Goal: Task Accomplishment & Management: Manage account settings

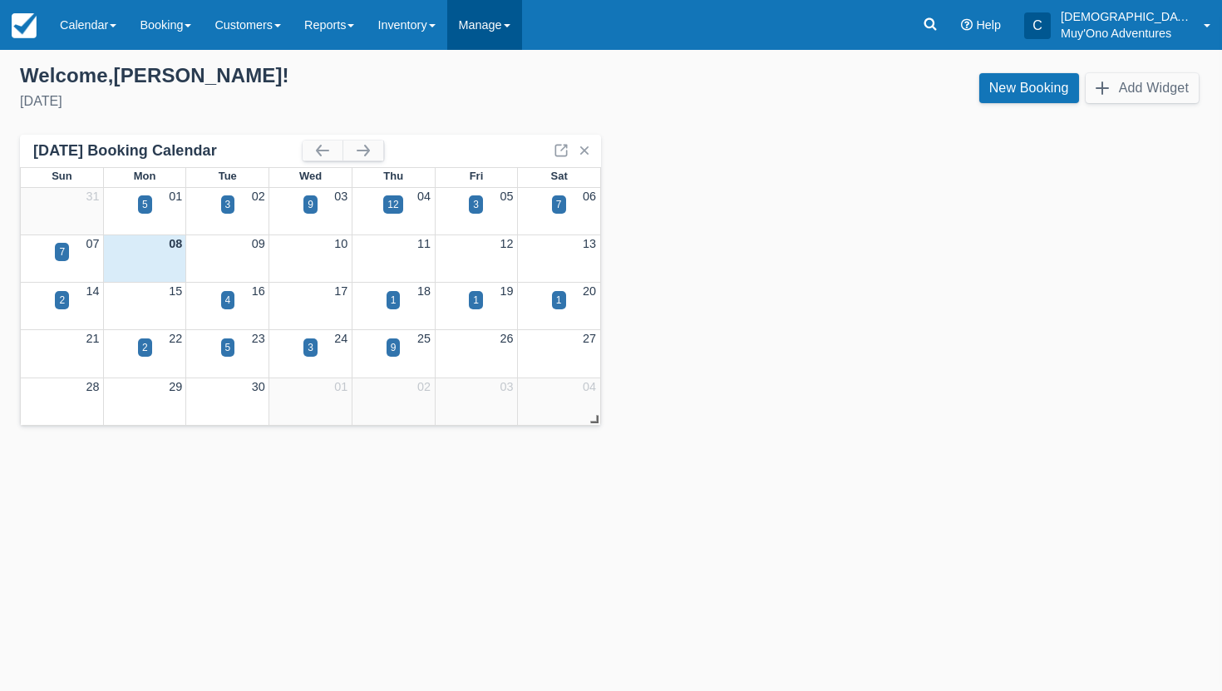
click at [488, 38] on link "Manage" at bounding box center [484, 25] width 75 height 50
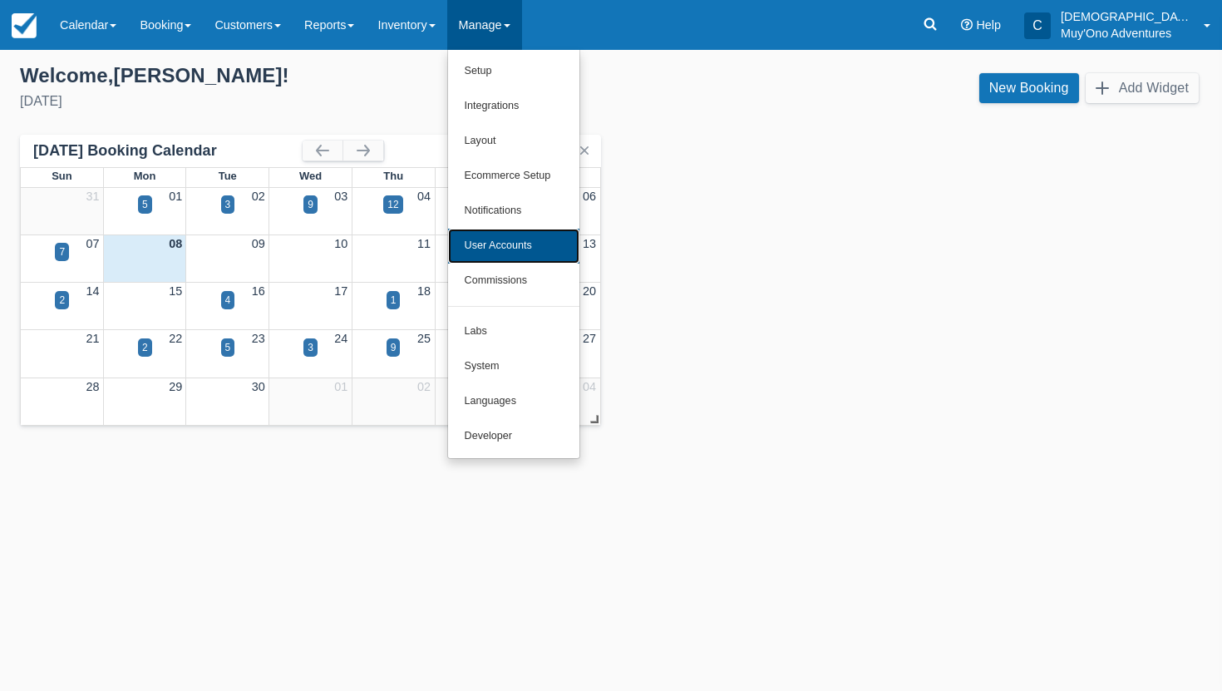
click at [574, 253] on link "User Accounts" at bounding box center [513, 246] width 131 height 35
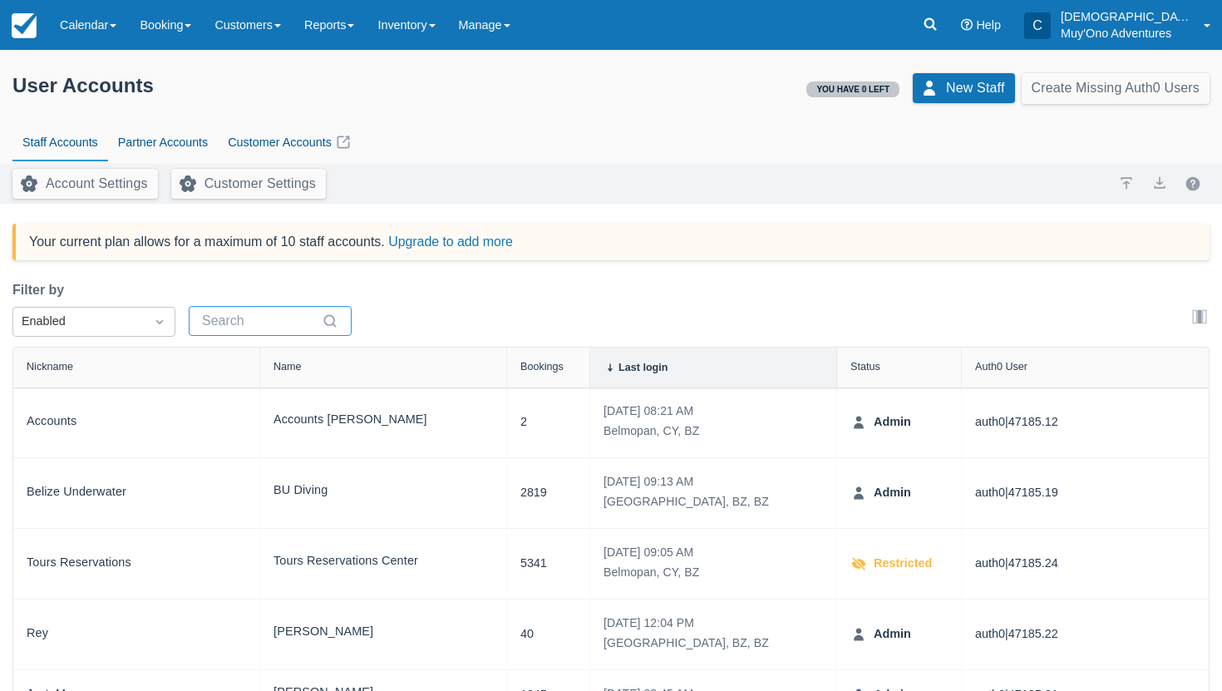
click at [259, 328] on input "text" at bounding box center [260, 321] width 116 height 30
paste input "[PERSON_NAME][EMAIL_ADDRESS][DOMAIN_NAME]"
type input "[PERSON_NAME][EMAIL_ADDRESS][DOMAIN_NAME]"
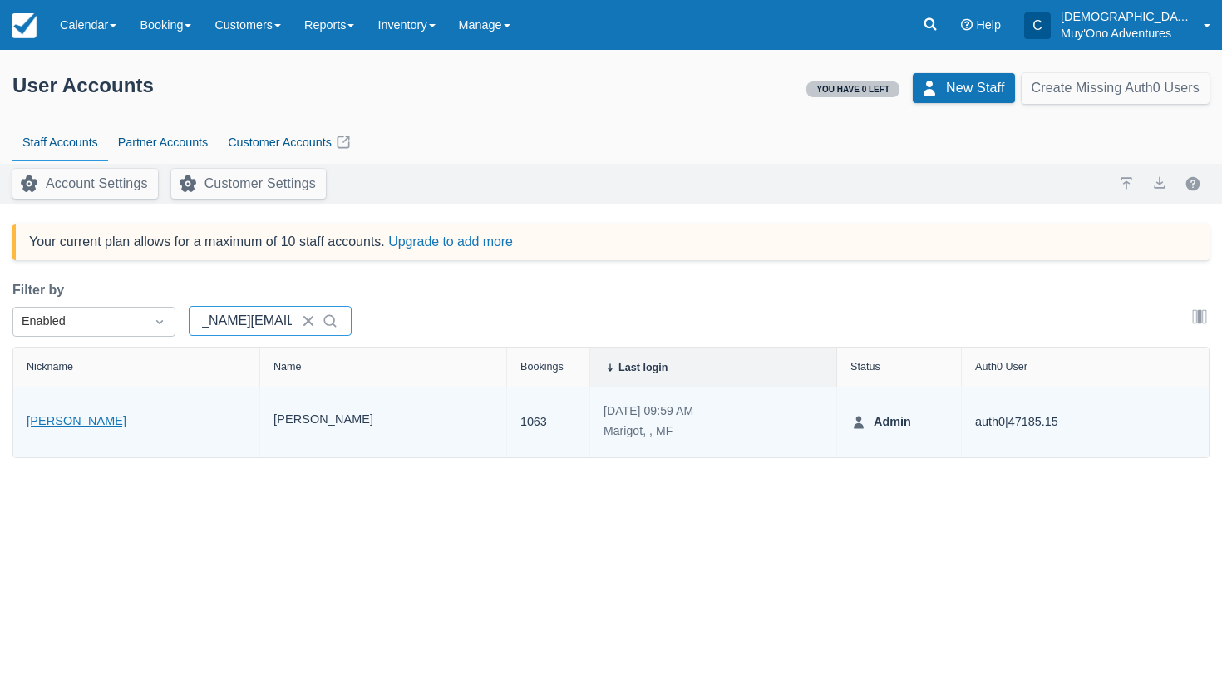
click at [85, 420] on link "[PERSON_NAME]" at bounding box center [77, 421] width 100 height 19
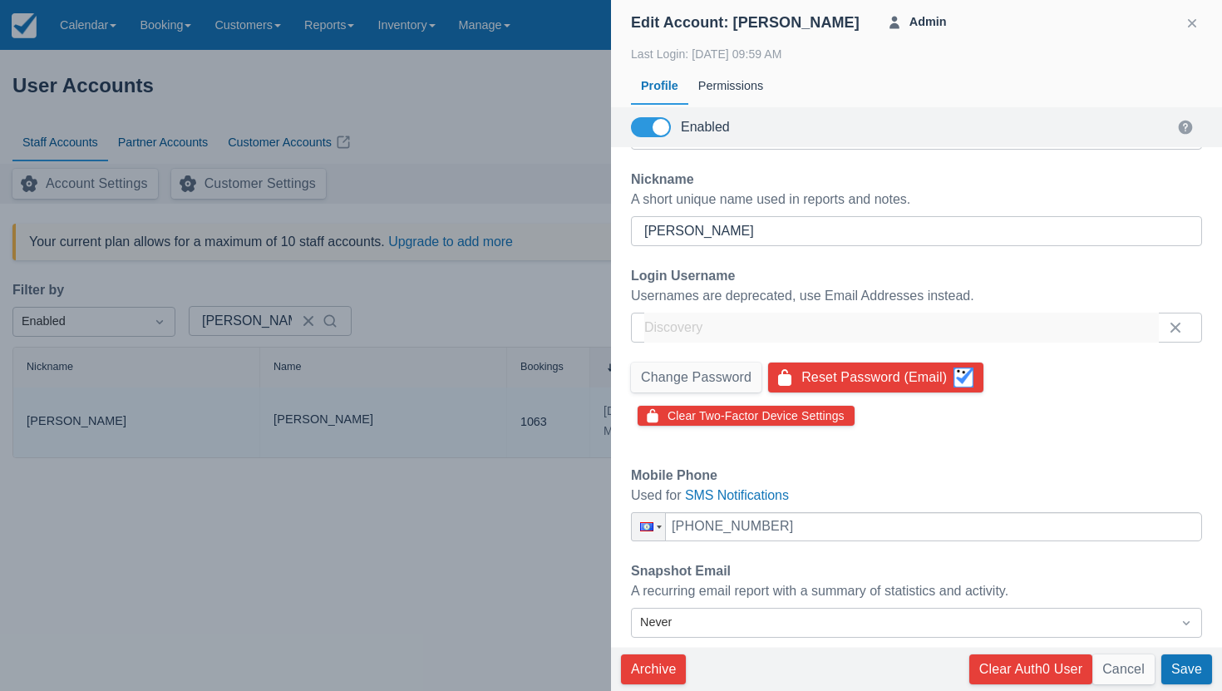
scroll to position [269, 0]
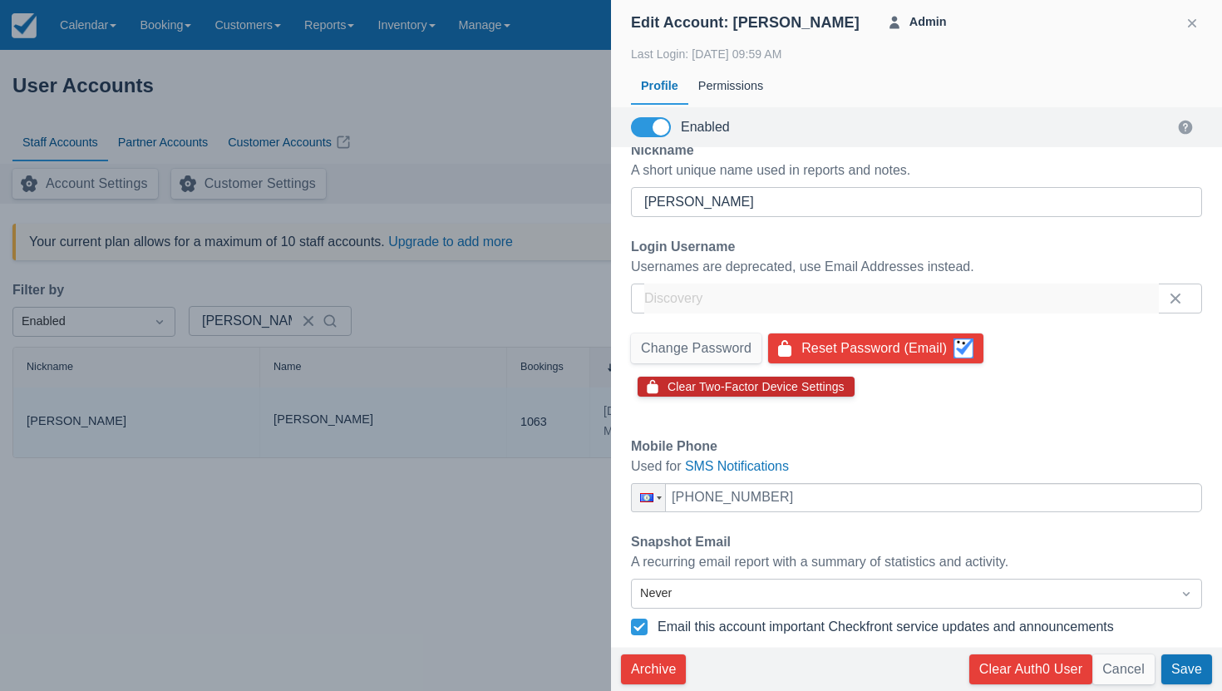
click at [758, 386] on button "Clear Two-Factor Device Settings" at bounding box center [745, 386] width 217 height 20
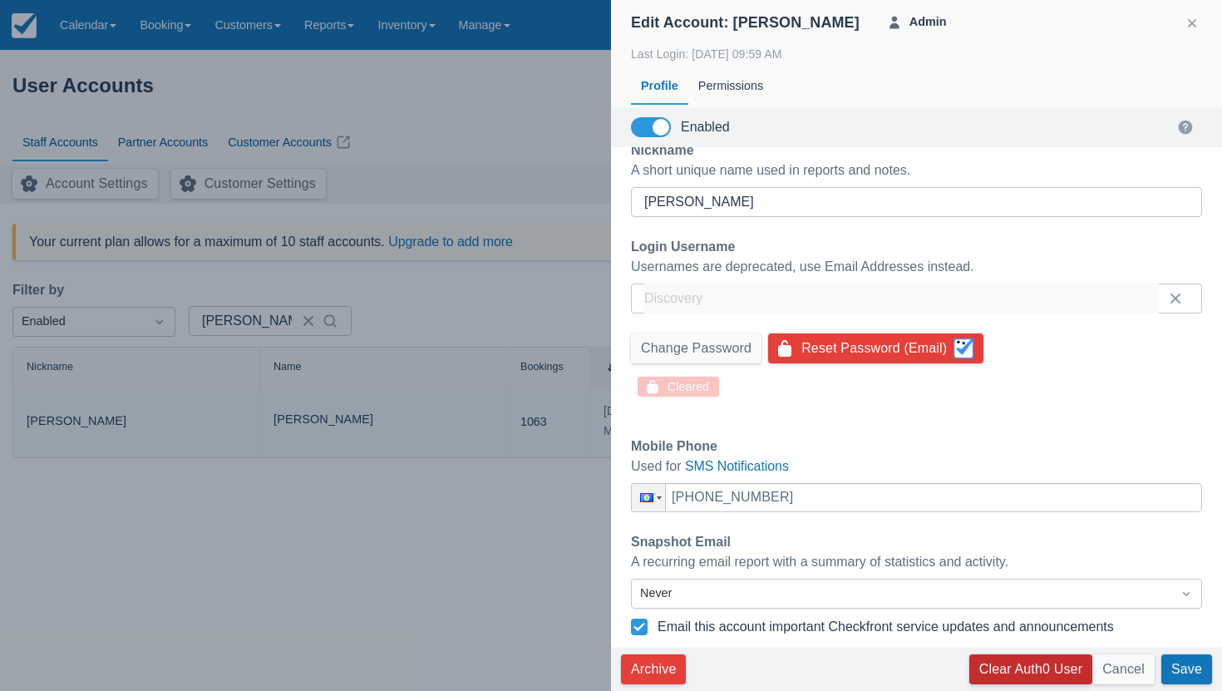
click at [990, 671] on button "Clear Auth0 User" at bounding box center [1030, 669] width 123 height 30
click at [1181, 676] on button "Save" at bounding box center [1186, 669] width 51 height 30
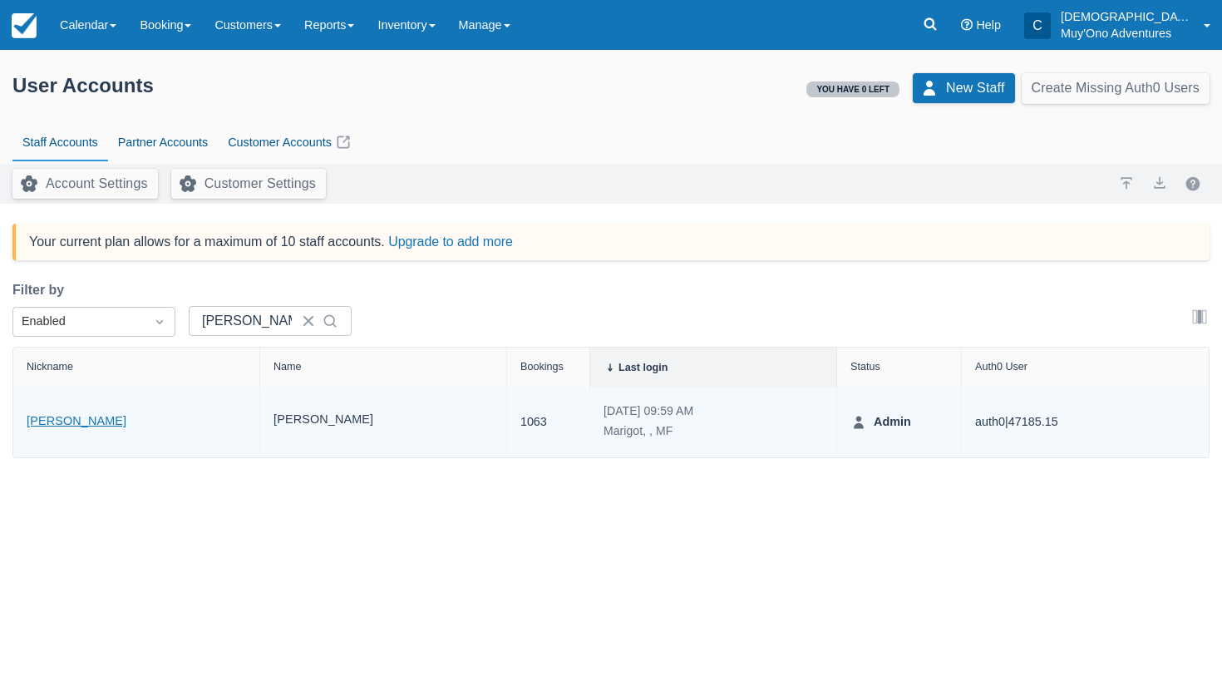
click at [68, 415] on link "[PERSON_NAME]" at bounding box center [77, 421] width 100 height 19
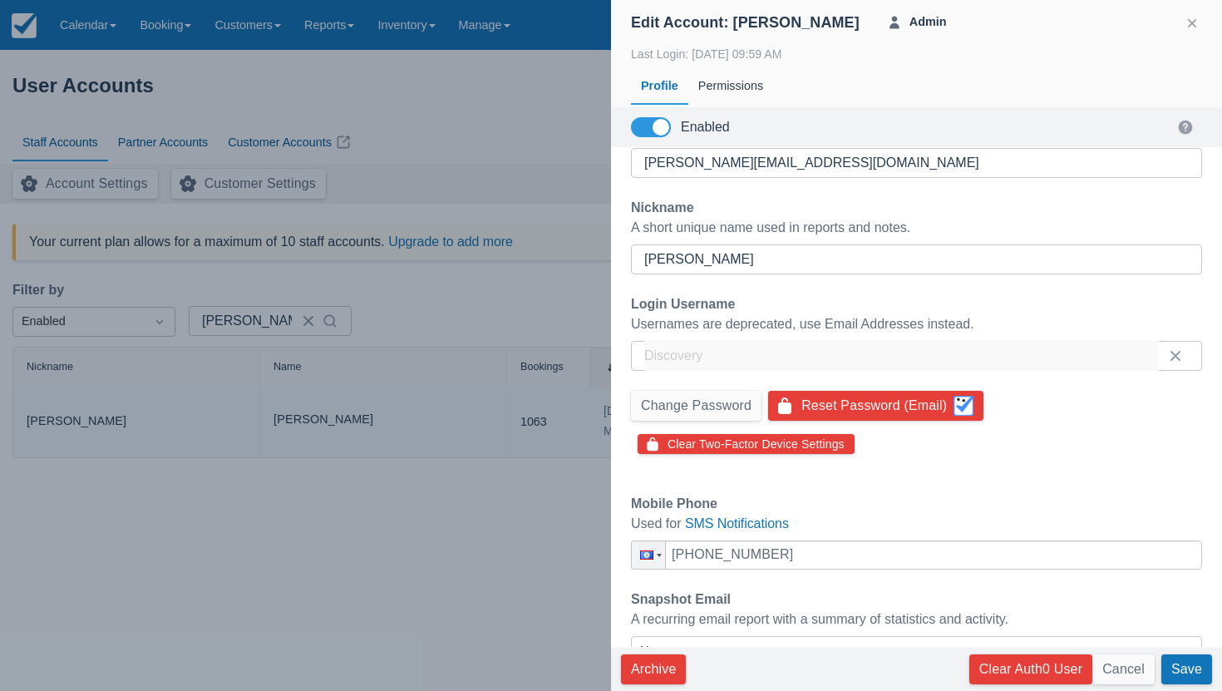
scroll to position [269, 0]
